Goal: Information Seeking & Learning: Check status

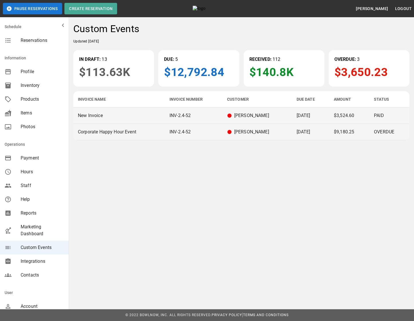
click at [240, 127] on td "[PERSON_NAME]" at bounding box center [258, 132] width 70 height 16
